Goal: Task Accomplishment & Management: Manage account settings

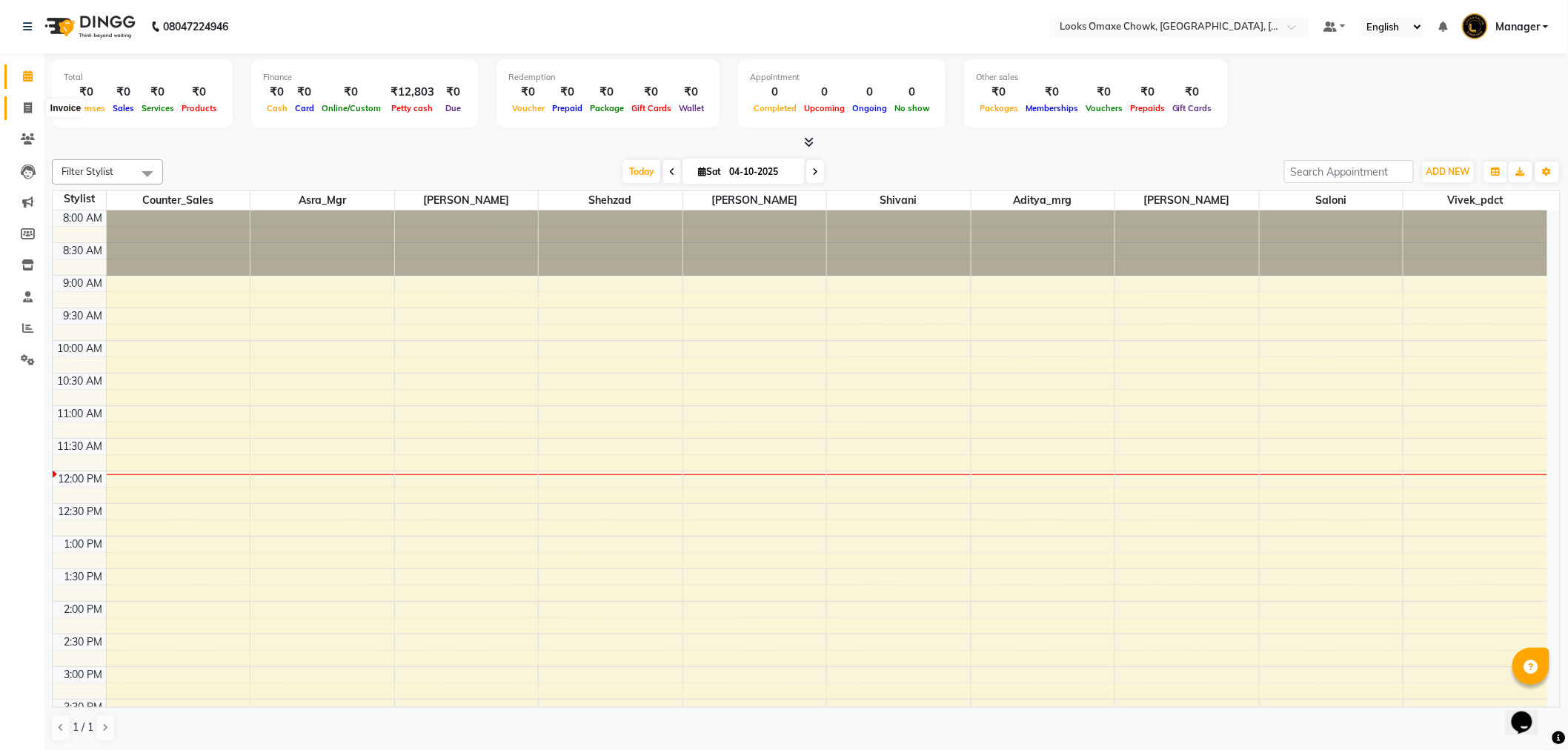
click at [28, 102] on icon at bounding box center [27, 108] width 8 height 11
select select "service"
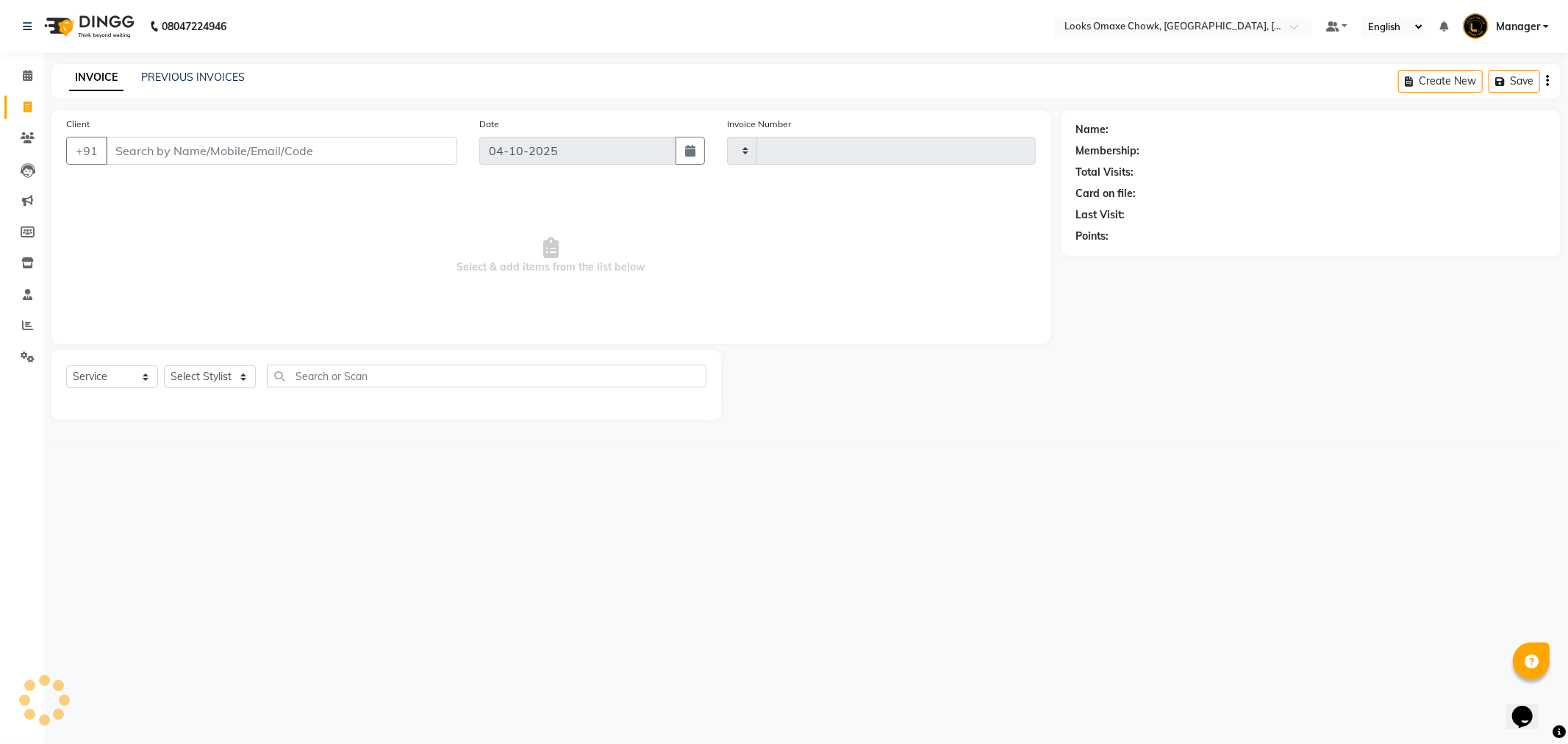
type input "1102"
select select "8121"
click at [33, 353] on icon at bounding box center [28, 357] width 14 height 11
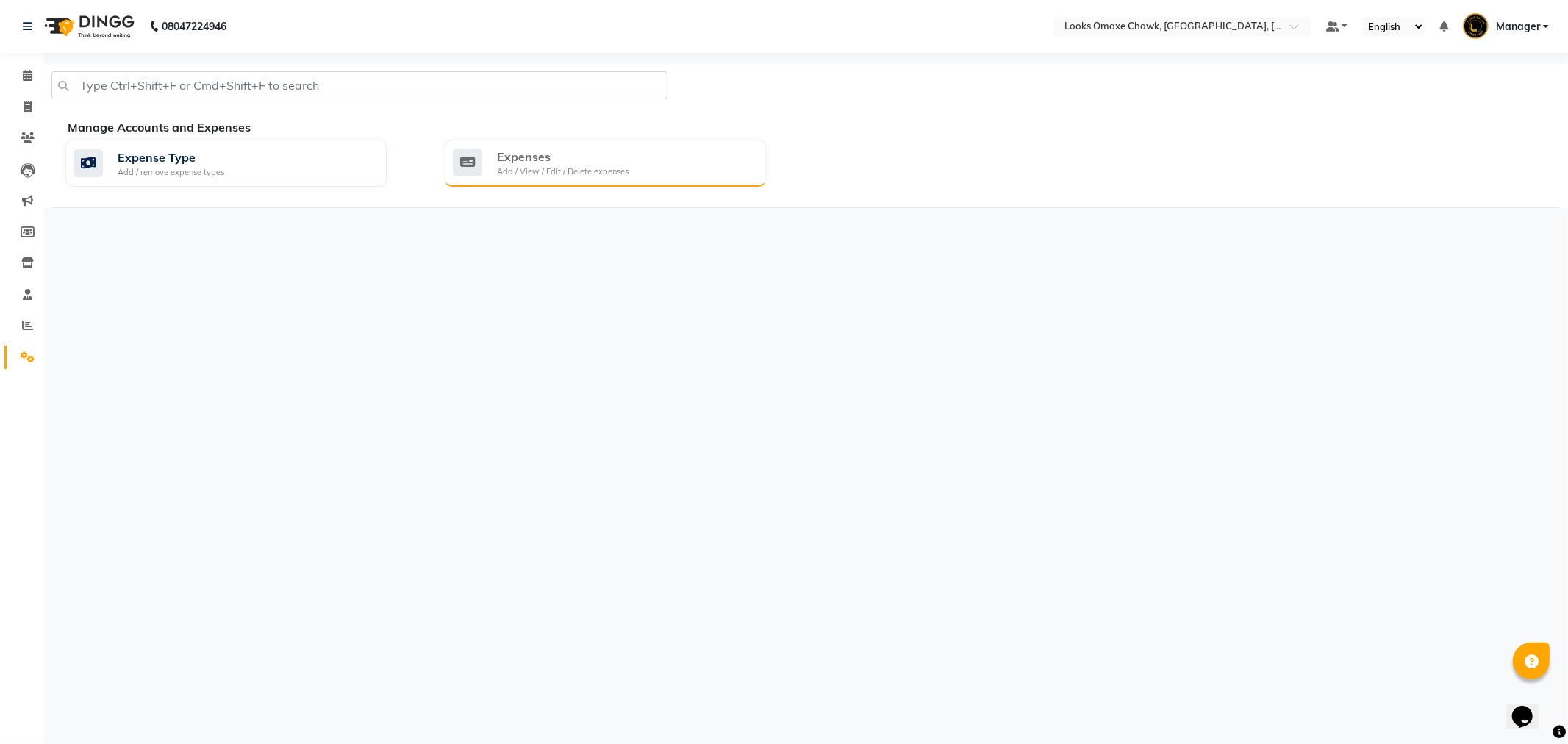
click at [596, 153] on div "Expenses" at bounding box center [563, 156] width 132 height 17
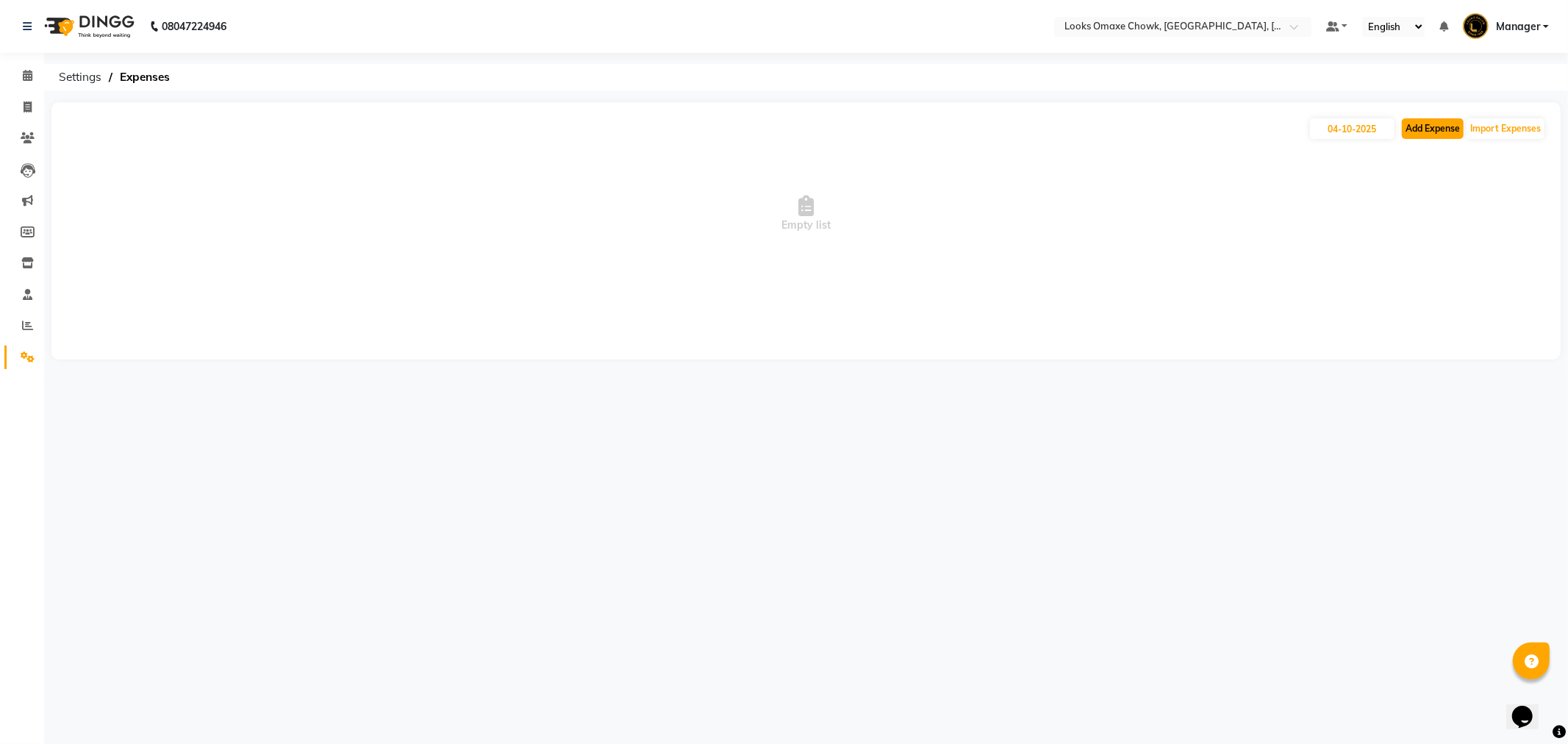
click at [1450, 131] on button "Add Expense" at bounding box center [1433, 128] width 62 height 21
select select "1"
select select "7249"
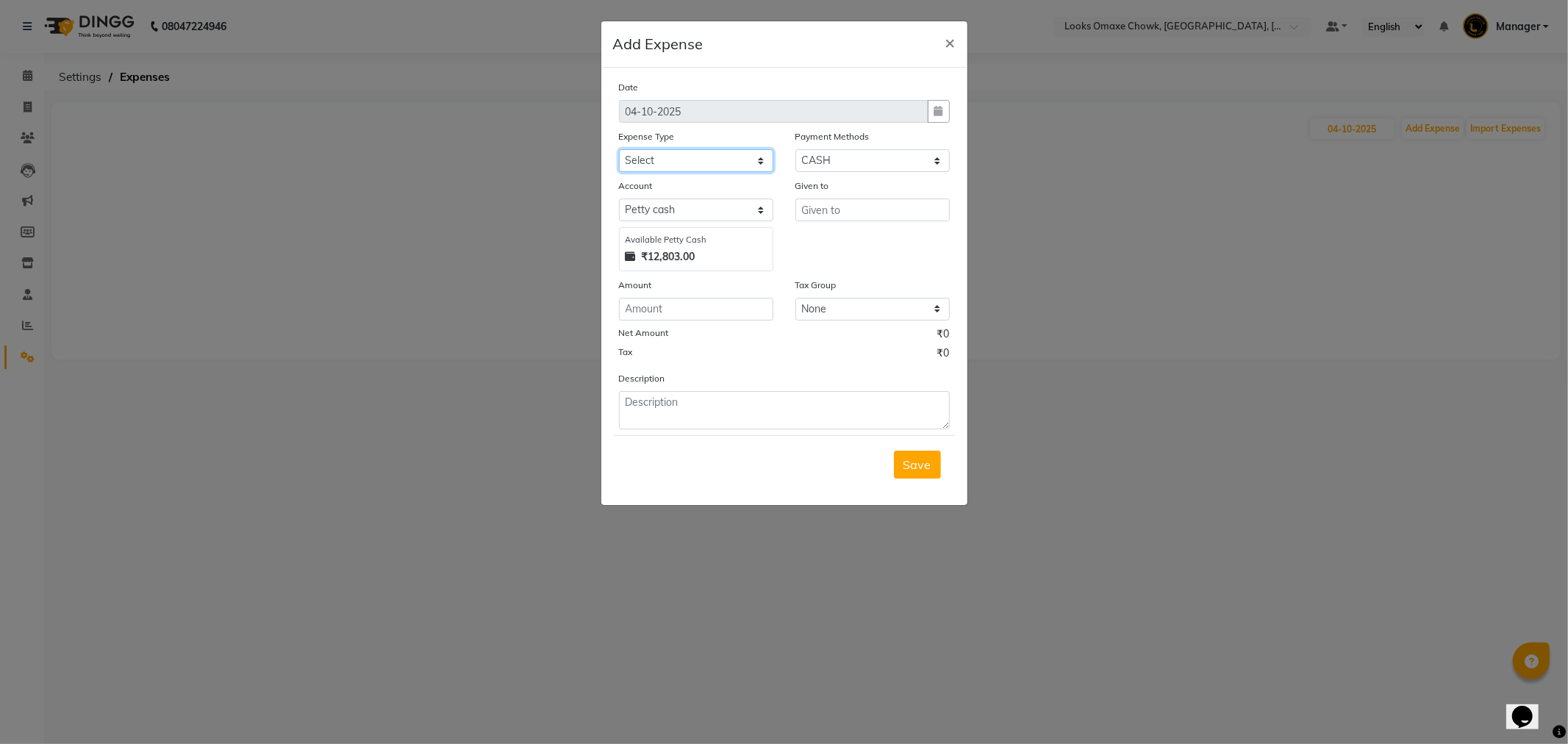
click at [669, 155] on select "Select Accommodation Aesthetics Bank Deposit BLINKIT Cash Handover Client Refun…" at bounding box center [696, 161] width 155 height 23
select select "25132"
click at [619, 149] on select "Select Accommodation Aesthetics Bank Deposit BLINKIT Cash Handover Client Refun…" at bounding box center [696, 161] width 155 height 23
click at [813, 204] on input "text" at bounding box center [873, 210] width 155 height 23
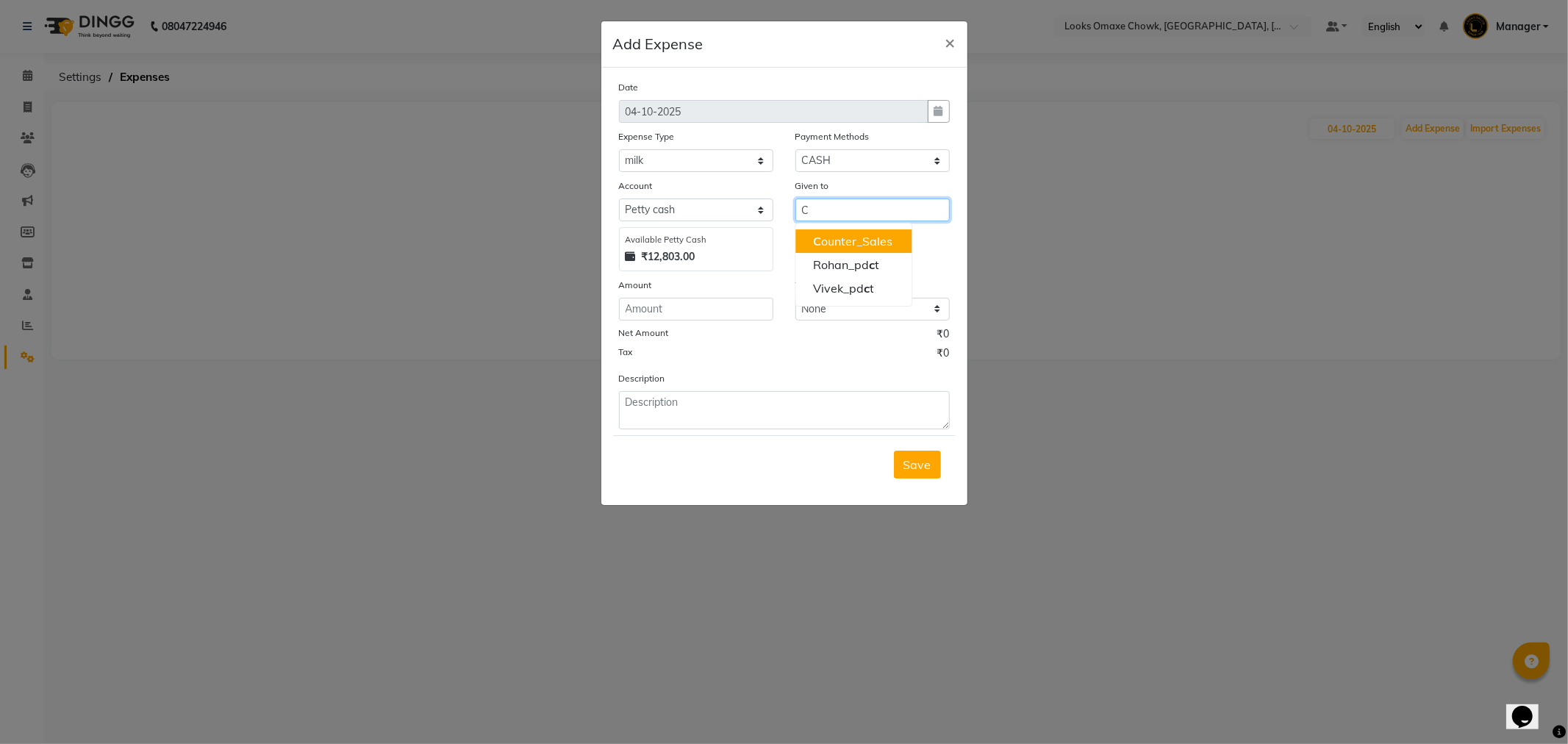
click at [836, 240] on ngb-highlight "C ounter_Sales" at bounding box center [852, 240] width 79 height 15
type input "Counter_Sales"
click at [696, 313] on input "number" at bounding box center [696, 309] width 155 height 23
type input "120"
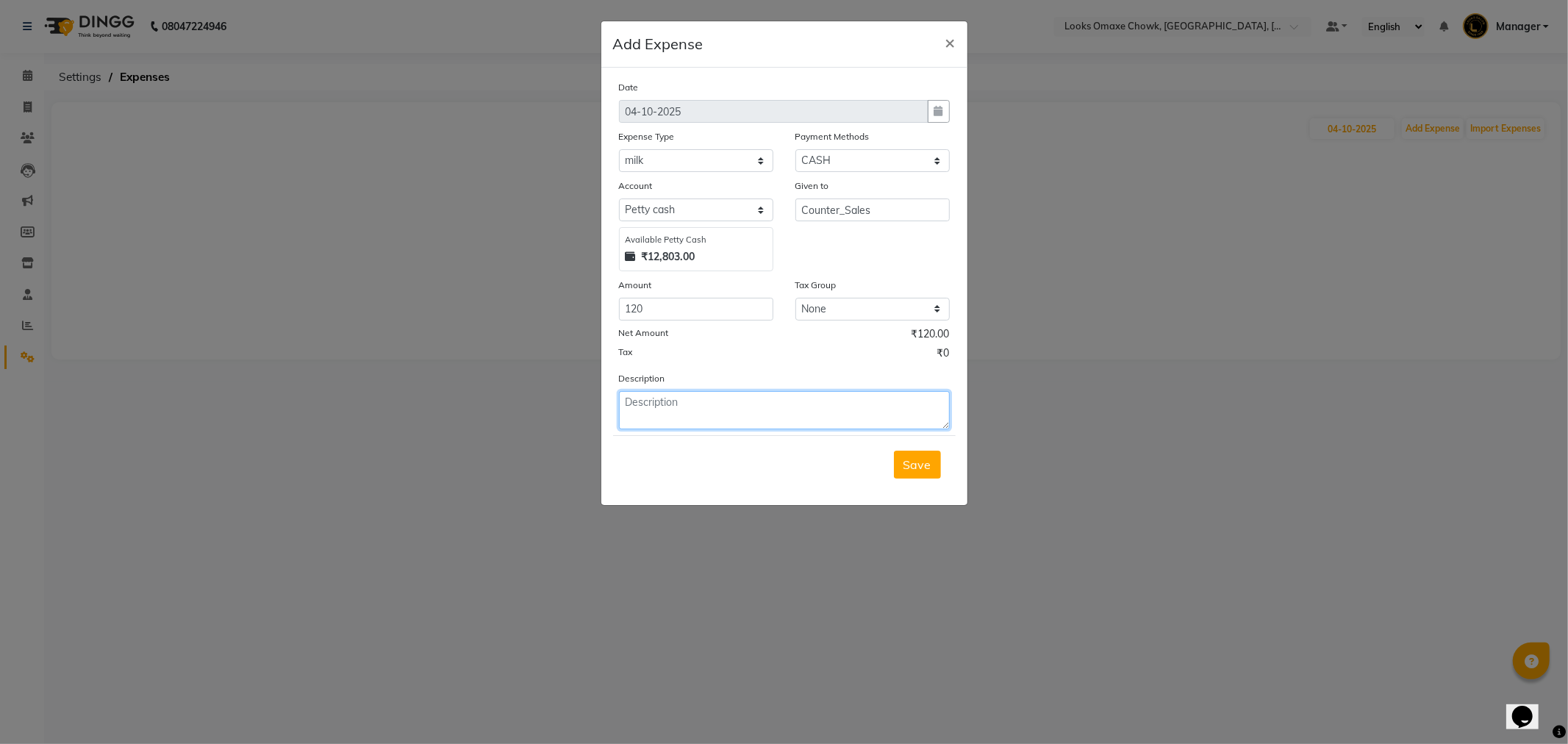
click at [708, 401] on textarea at bounding box center [784, 410] width 331 height 38
type textarea "PAID FOR MILK"
click at [915, 463] on span "Save" at bounding box center [918, 464] width 28 height 15
